Goal: Information Seeking & Learning: Learn about a topic

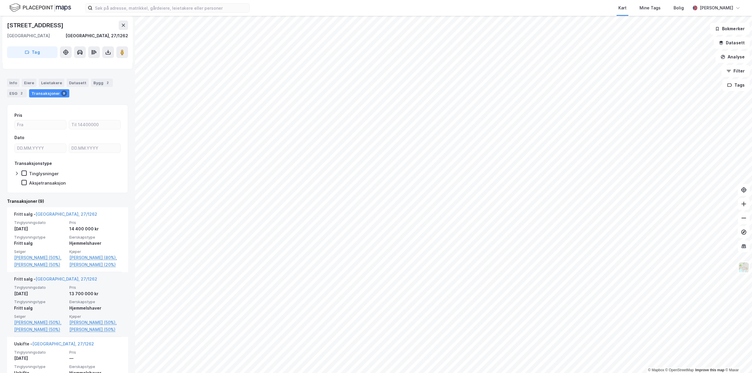
scroll to position [88, 0]
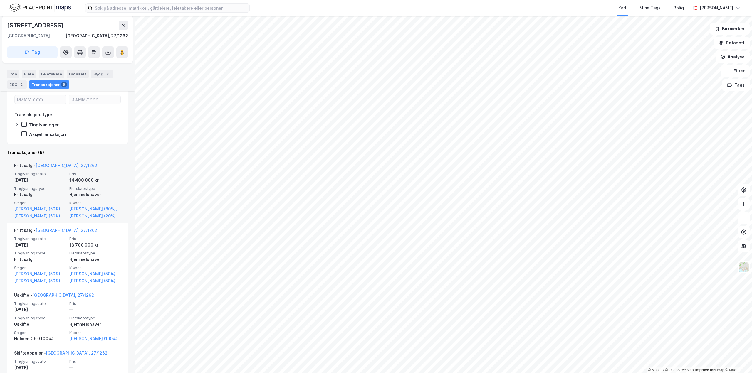
click at [26, 169] on div "© Mapbox © OpenStreetMap Improve this map © [PERSON_NAME][STREET_ADDRESS], 27/1…" at bounding box center [376, 194] width 752 height 357
click at [91, 208] on link "[PERSON_NAME] (80%)," at bounding box center [95, 208] width 52 height 7
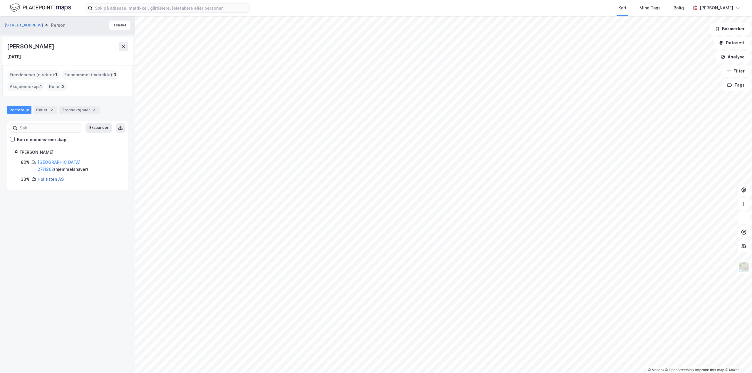
click at [52, 177] on link "Holititten AS" at bounding box center [51, 179] width 26 height 5
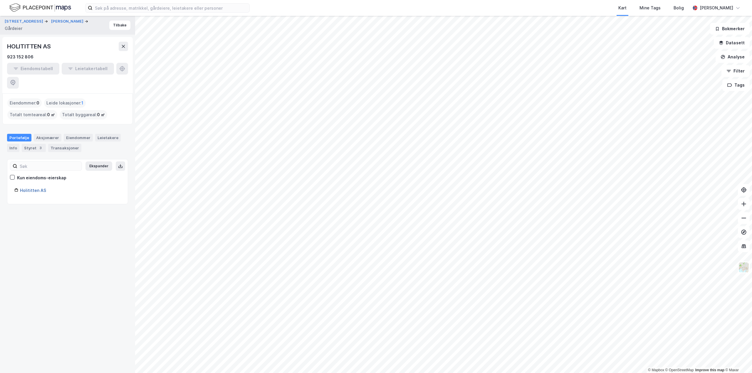
click at [31, 188] on link "Holititten AS" at bounding box center [33, 190] width 26 height 5
click at [60, 144] on div "Transaksjoner" at bounding box center [64, 148] width 33 height 8
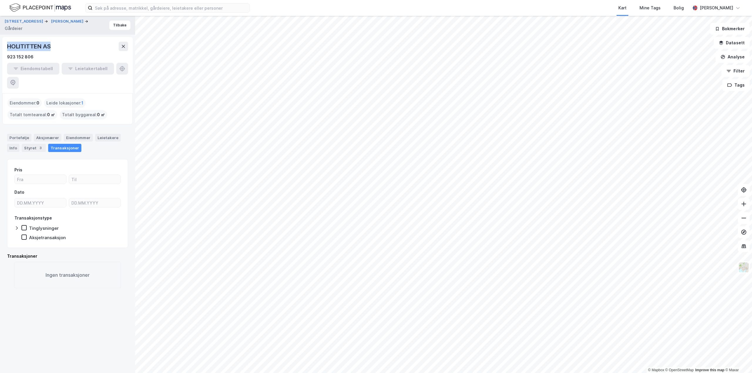
drag, startPoint x: 49, startPoint y: 46, endPoint x: 5, endPoint y: 46, distance: 43.7
click at [5, 46] on div "HOLITITTEN AS 923 152 806 Eiendomstabell Leietakertabell" at bounding box center [67, 65] width 130 height 56
copy div "HOLITITTEN AS"
